Goal: Information Seeking & Learning: Learn about a topic

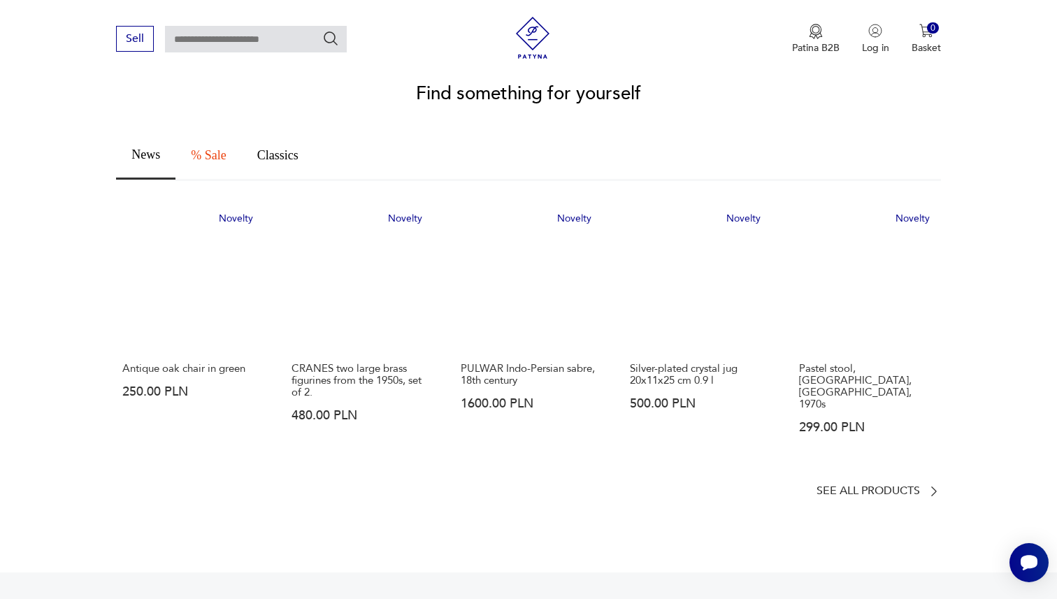
scroll to position [787, 0]
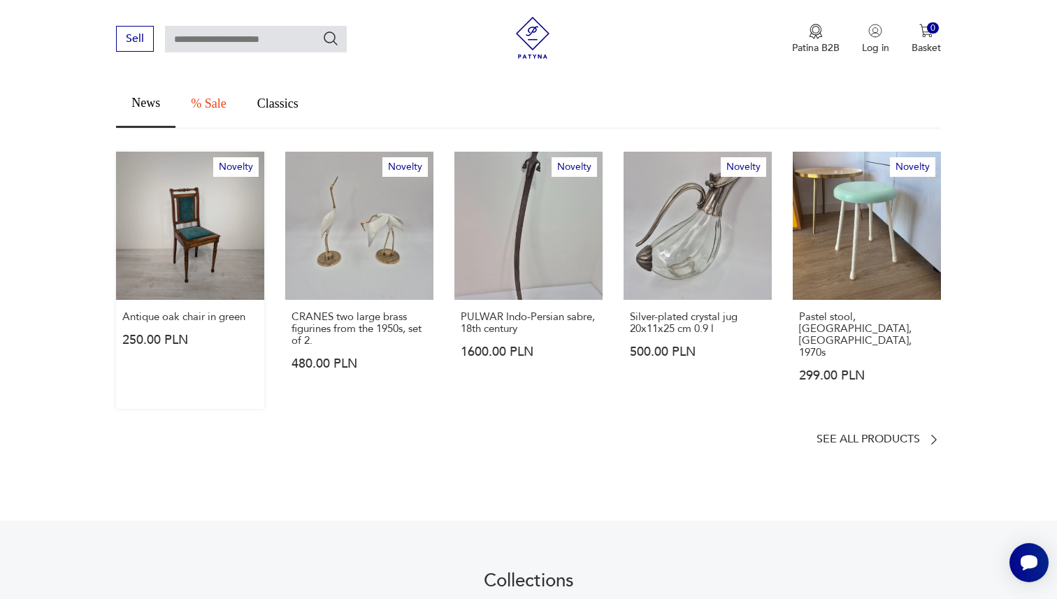
click at [169, 286] on link "Novelty Antique oak chair in green 250.00 PLN" at bounding box center [190, 280] width 148 height 257
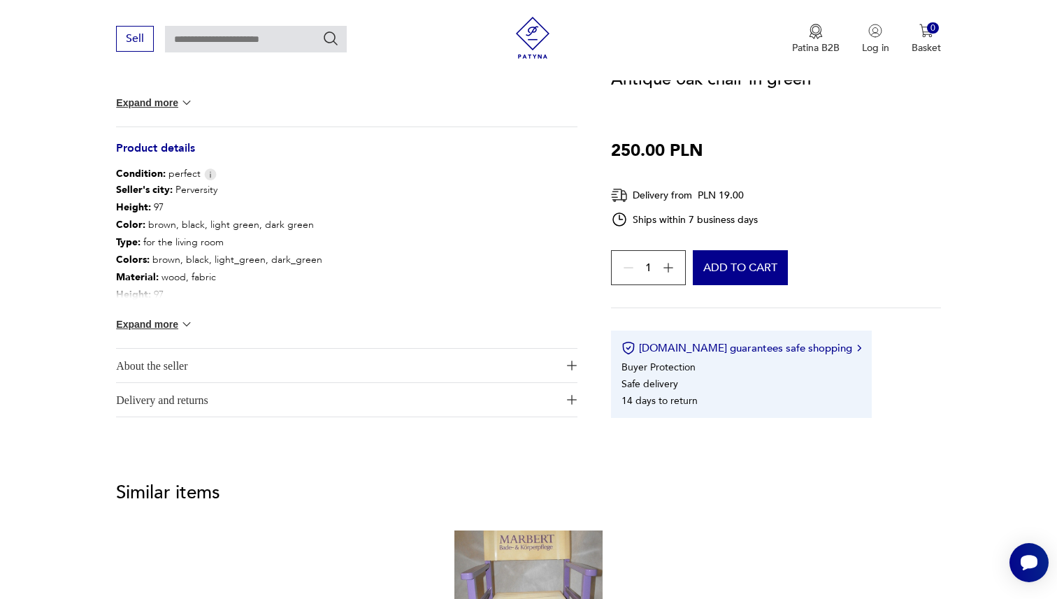
scroll to position [713, 0]
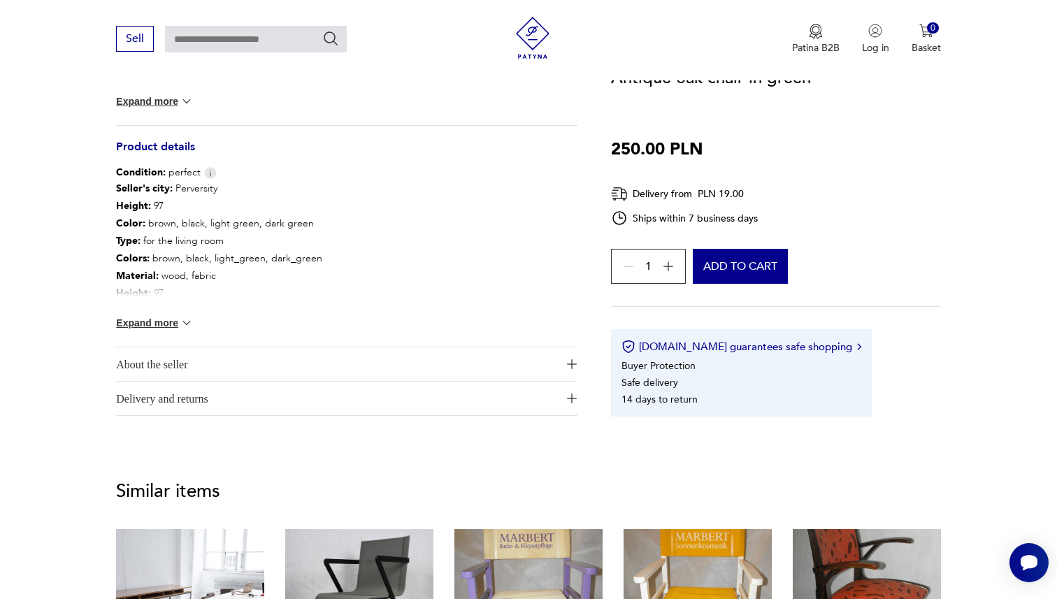
click at [391, 367] on span "About the seller" at bounding box center [337, 365] width 442 height 34
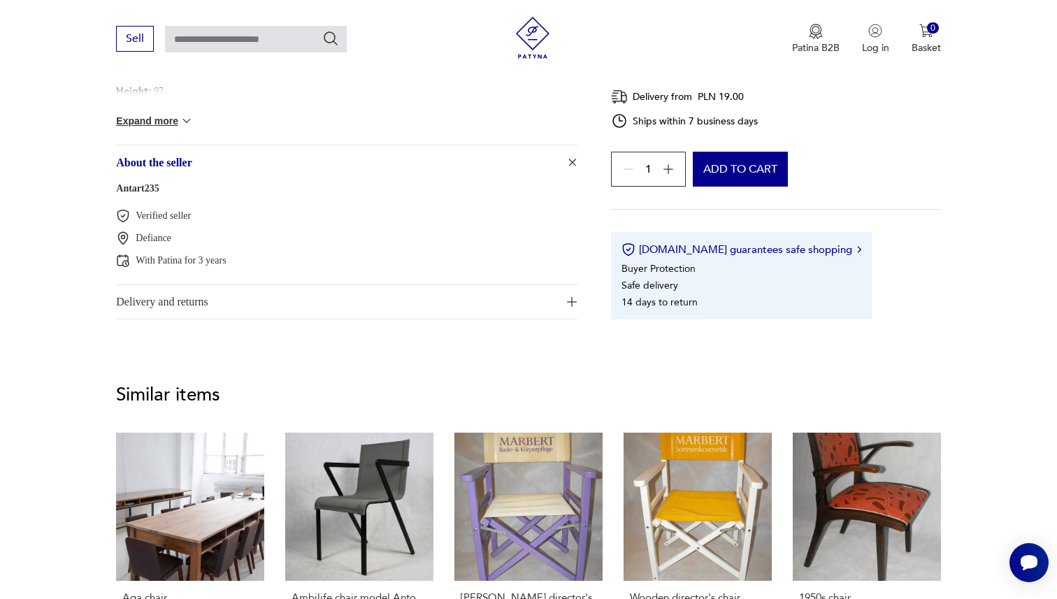
scroll to position [998, 0]
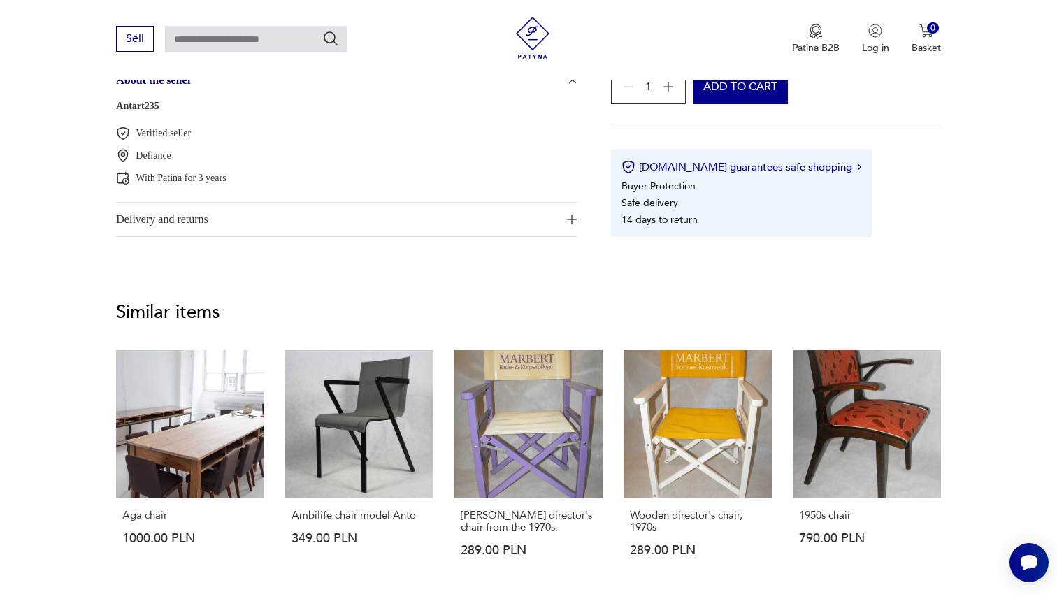
click at [351, 228] on span "Delivery and returns" at bounding box center [337, 220] width 442 height 34
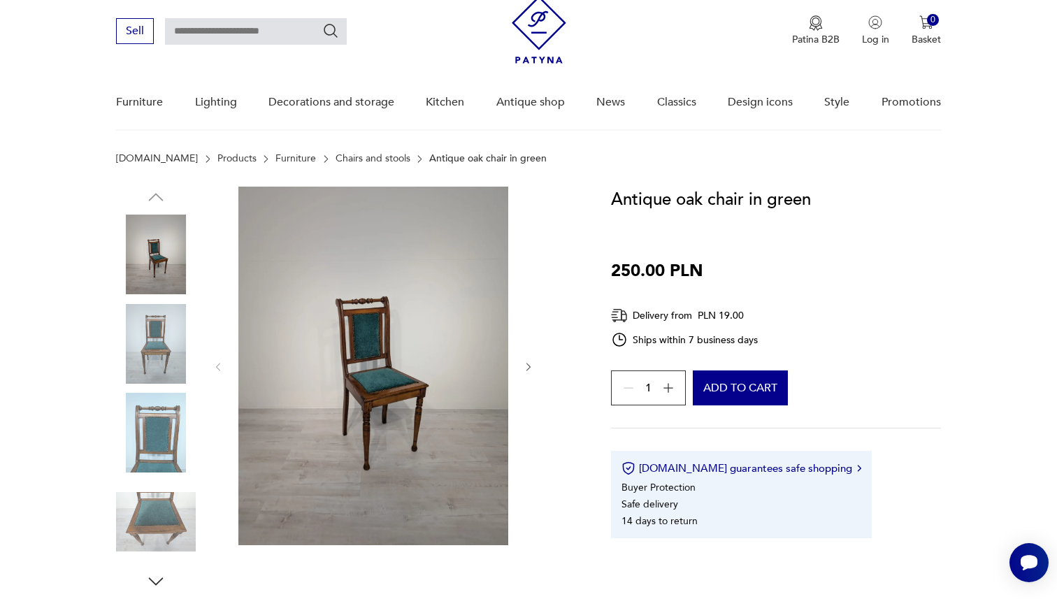
scroll to position [0, 0]
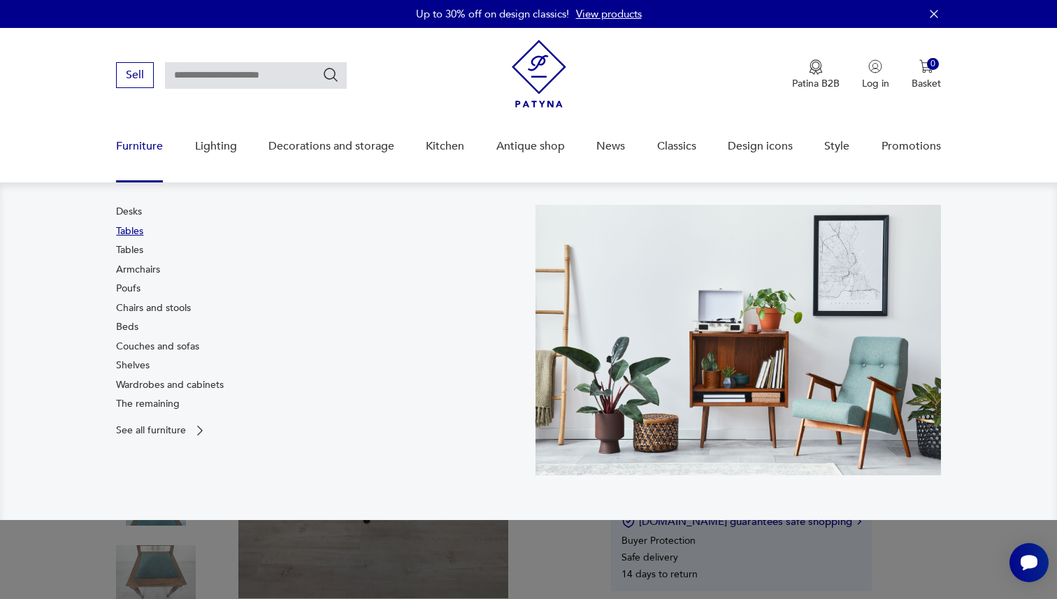
click at [123, 228] on font "Tables" at bounding box center [129, 230] width 27 height 13
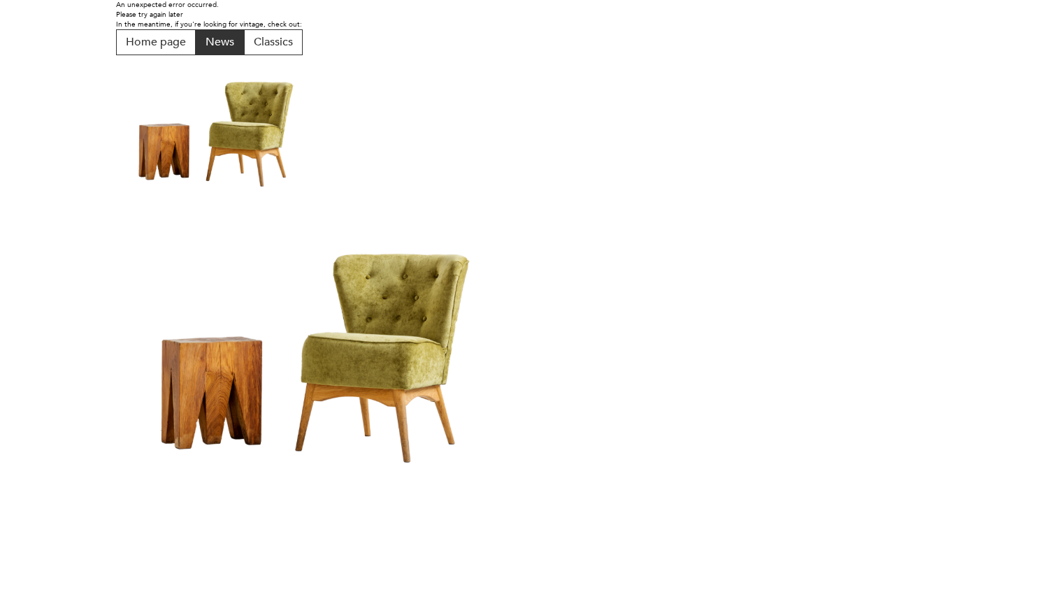
click at [226, 52] on button "News" at bounding box center [220, 42] width 48 height 26
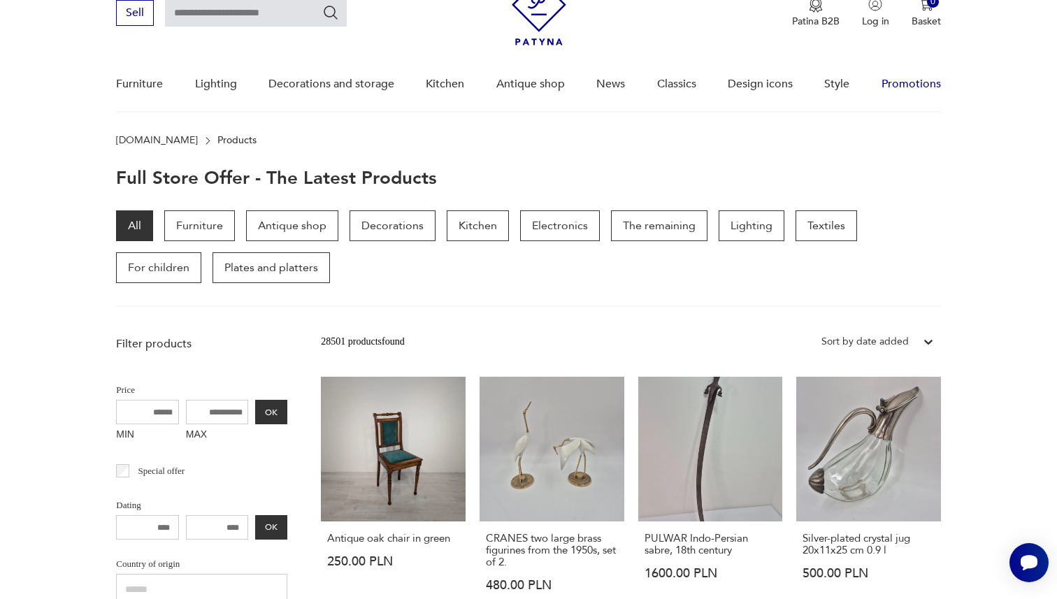
click at [889, 94] on link "Promotions" at bounding box center [911, 84] width 59 height 54
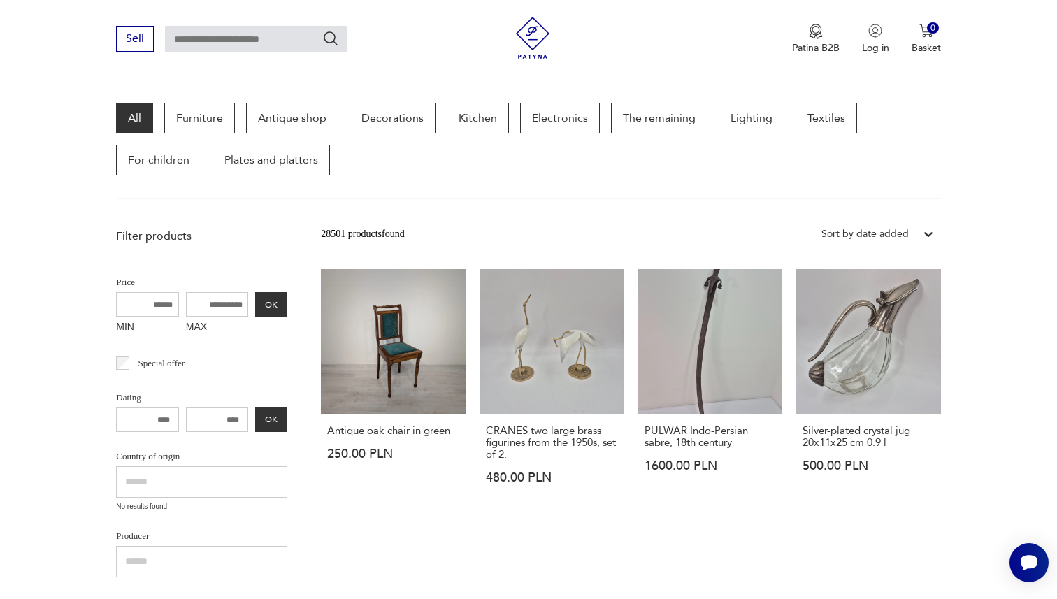
scroll to position [181, 0]
